Goal: Information Seeking & Learning: Learn about a topic

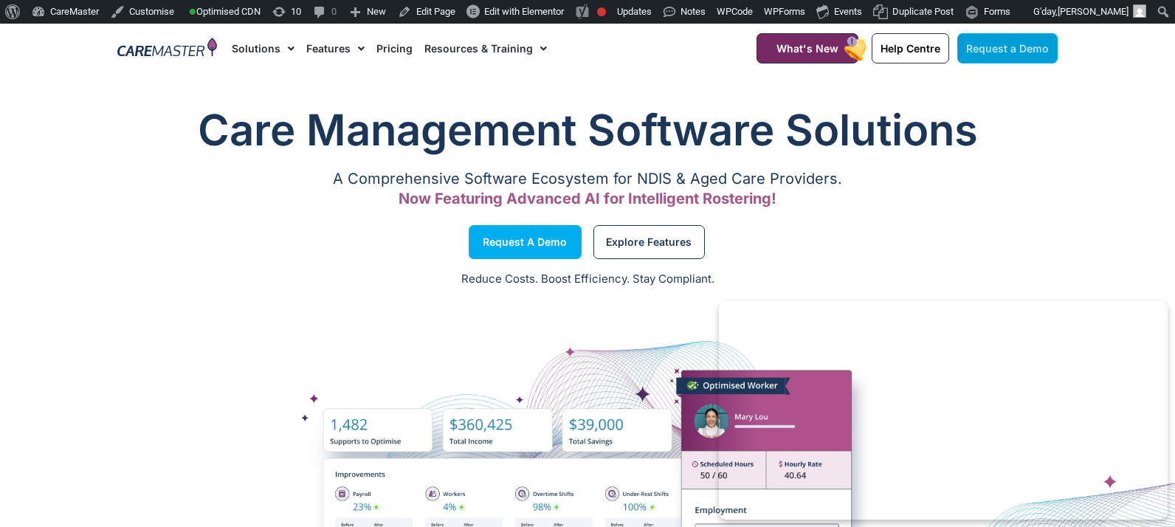
click at [1009, 46] on span "Request a Demo" at bounding box center [1008, 48] width 83 height 13
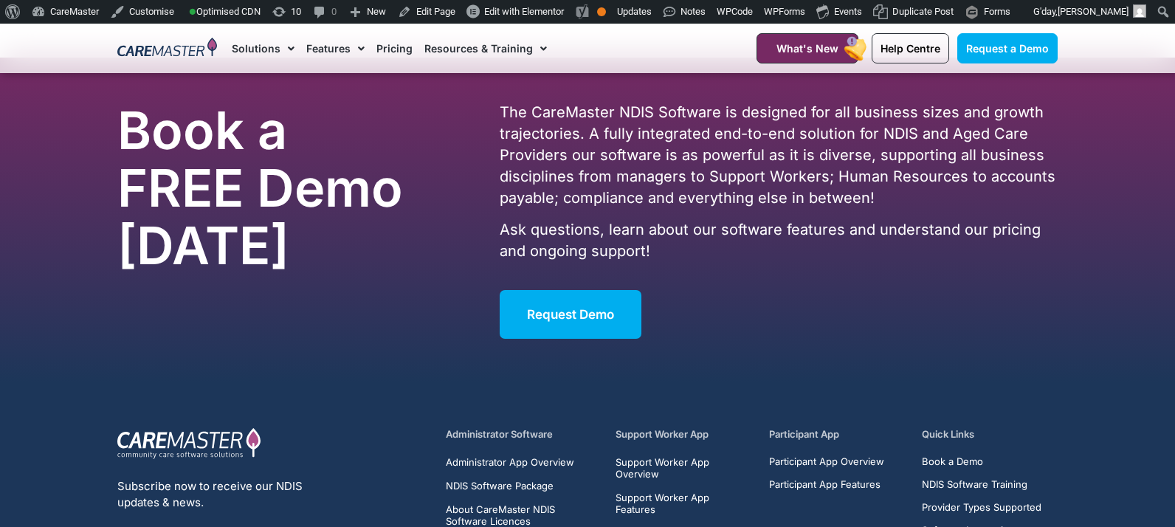
scroll to position [1788, 0]
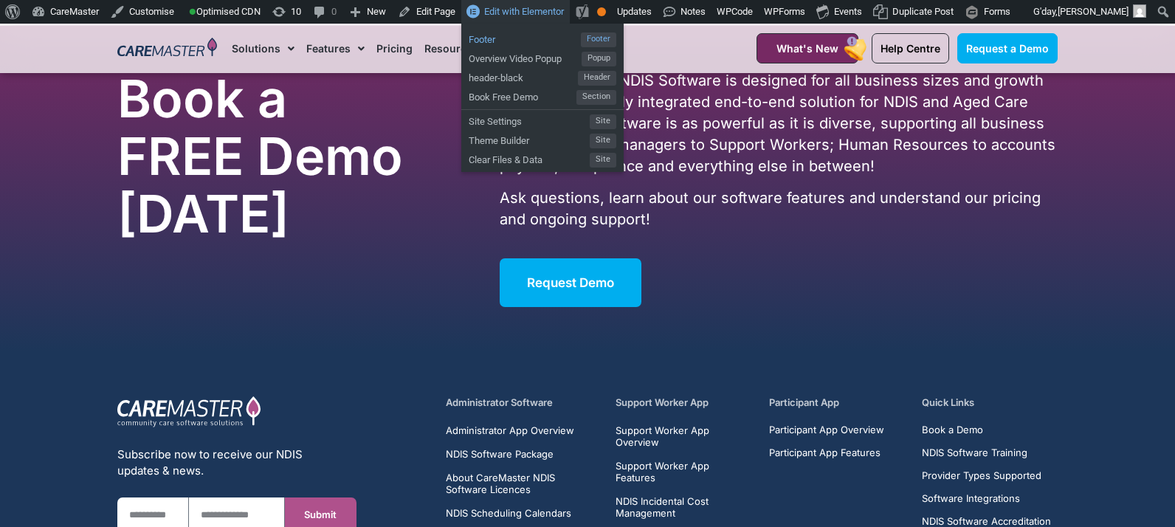
click at [543, 44] on span "Footer" at bounding box center [525, 37] width 112 height 19
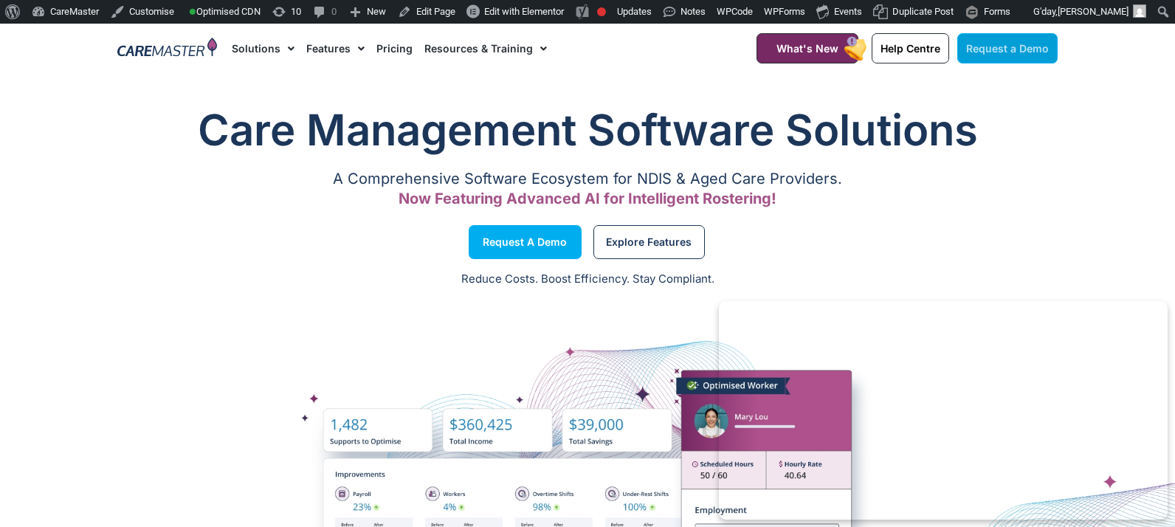
click at [1014, 43] on span "Request a Demo" at bounding box center [1008, 48] width 83 height 13
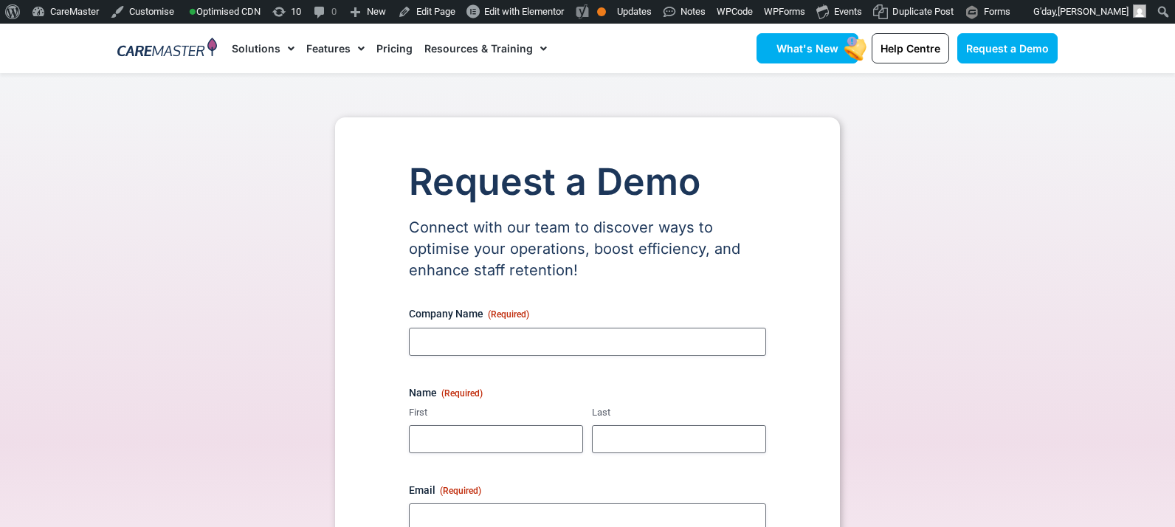
click at [835, 53] on span "What's New" at bounding box center [808, 48] width 62 height 13
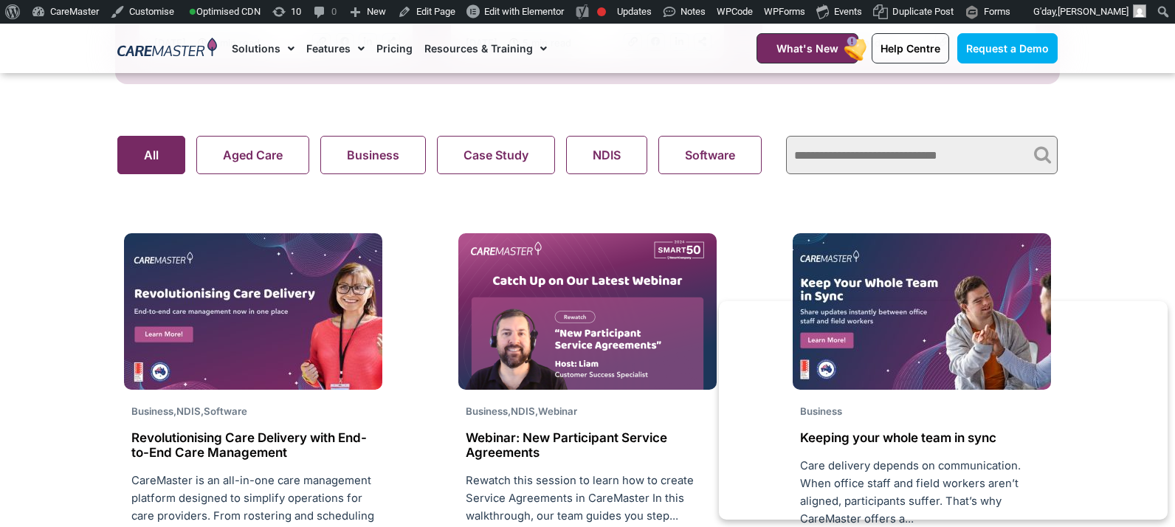
scroll to position [1077, 0]
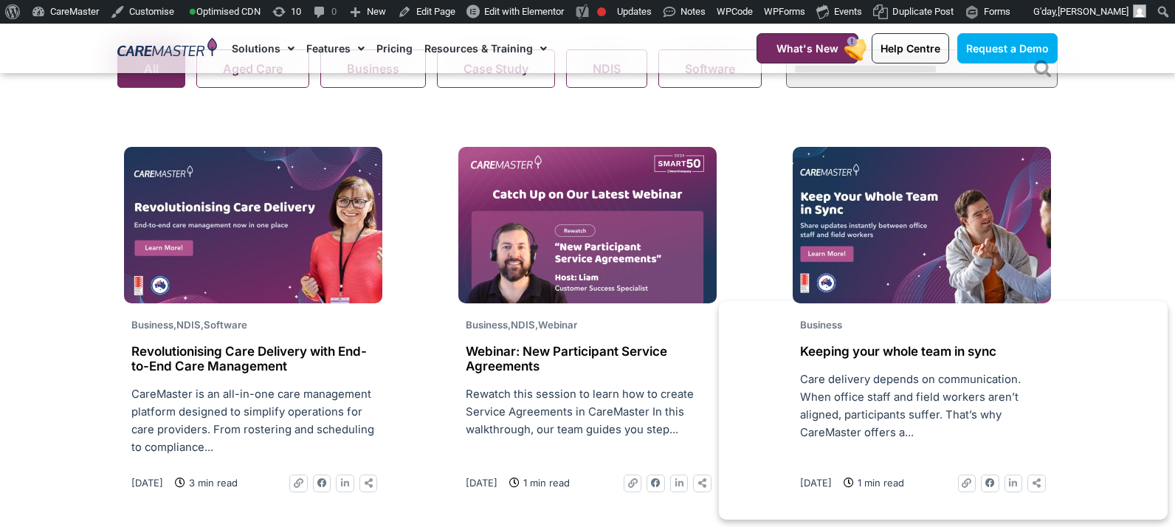
click at [310, 253] on img at bounding box center [253, 225] width 258 height 157
